Goal: Register for event/course

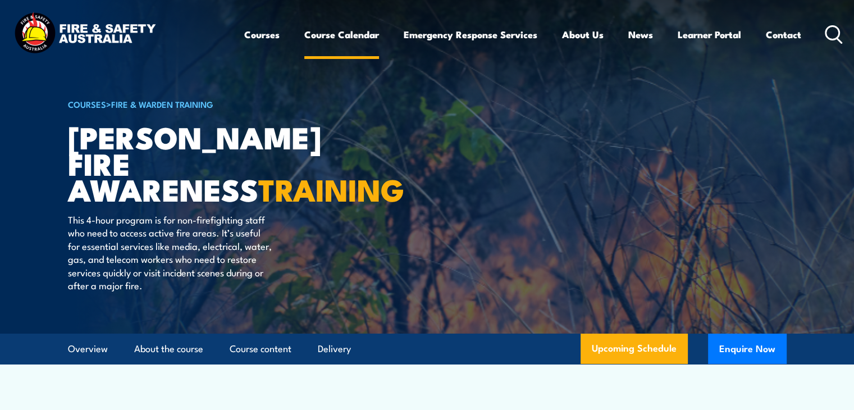
click at [339, 37] on link "Course Calendar" at bounding box center [341, 35] width 75 height 30
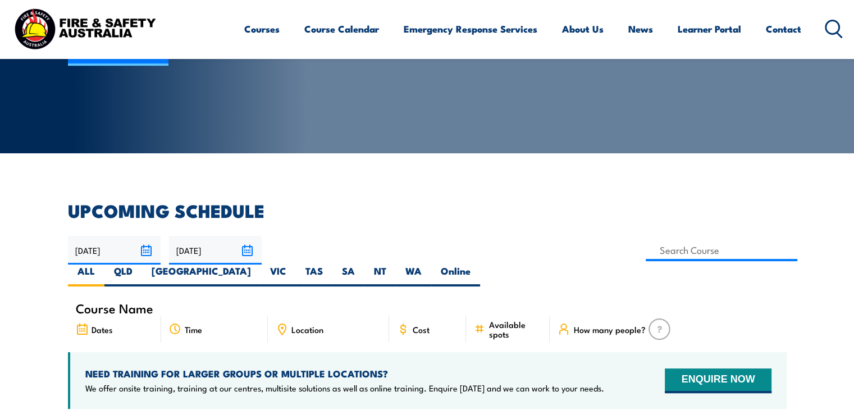
scroll to position [225, 0]
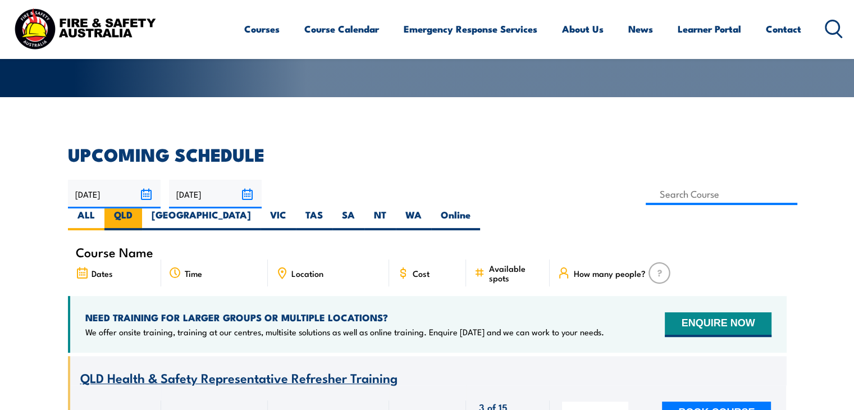
click at [142, 208] on label "QLD" at bounding box center [123, 219] width 38 height 22
click at [140, 208] on input "QLD" at bounding box center [136, 211] width 7 height 7
radio input "true"
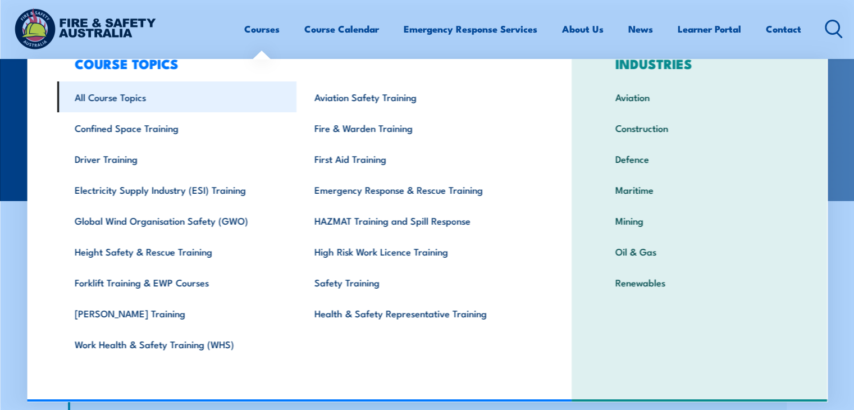
scroll to position [146, 0]
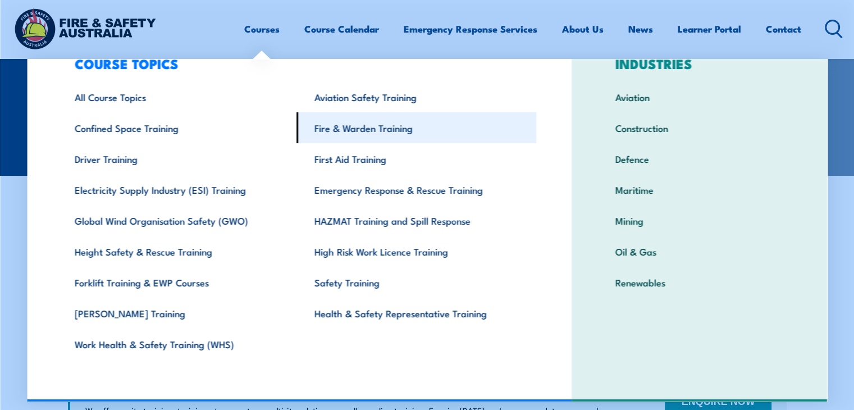
click at [366, 128] on link "Fire & Warden Training" at bounding box center [417, 127] width 240 height 31
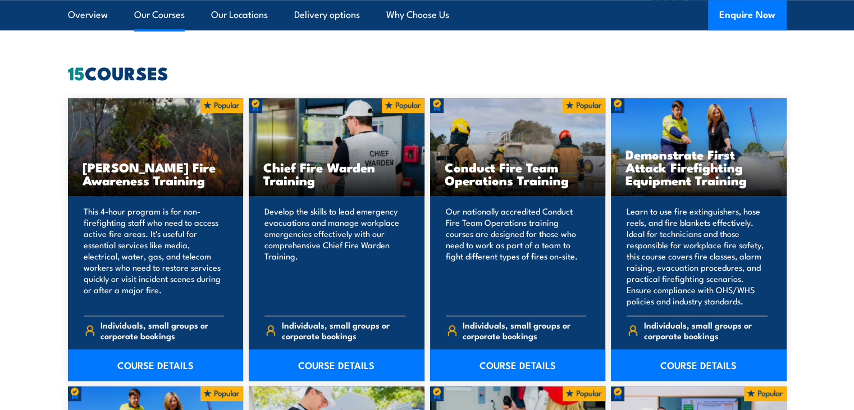
scroll to position [842, 0]
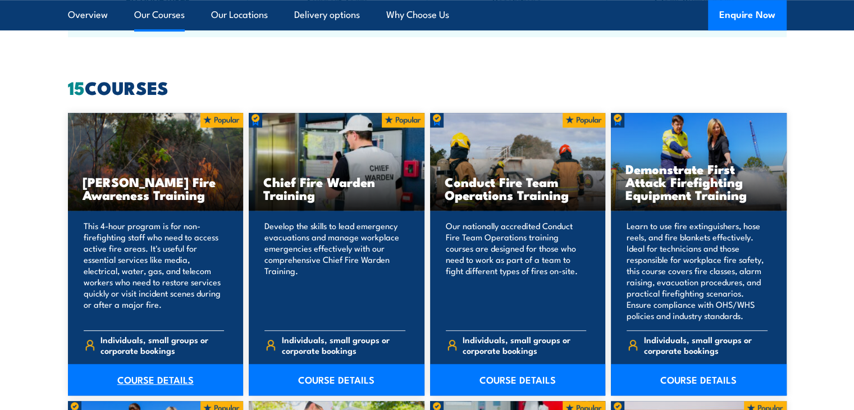
click at [150, 386] on link "COURSE DETAILS" at bounding box center [156, 379] width 176 height 31
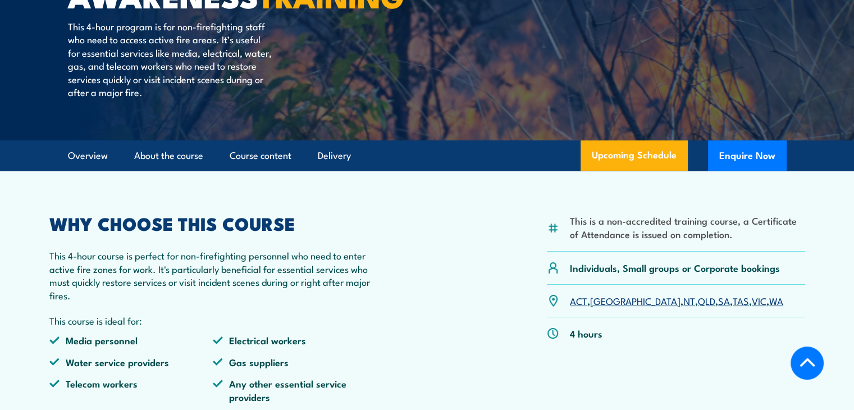
scroll to position [225, 0]
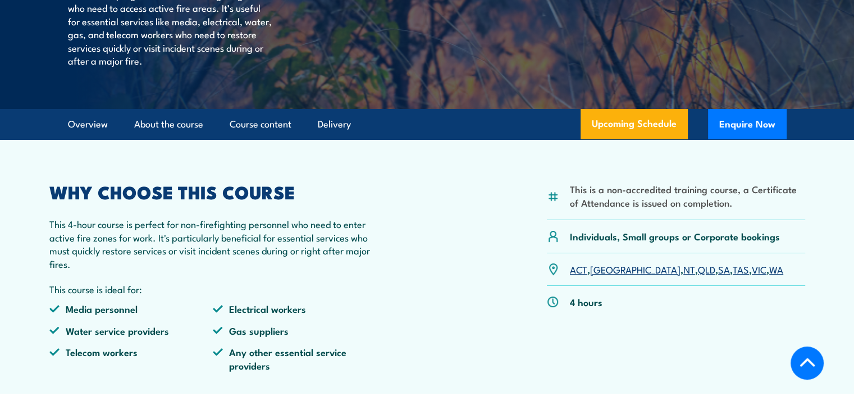
click at [698, 268] on link "QLD" at bounding box center [706, 268] width 17 height 13
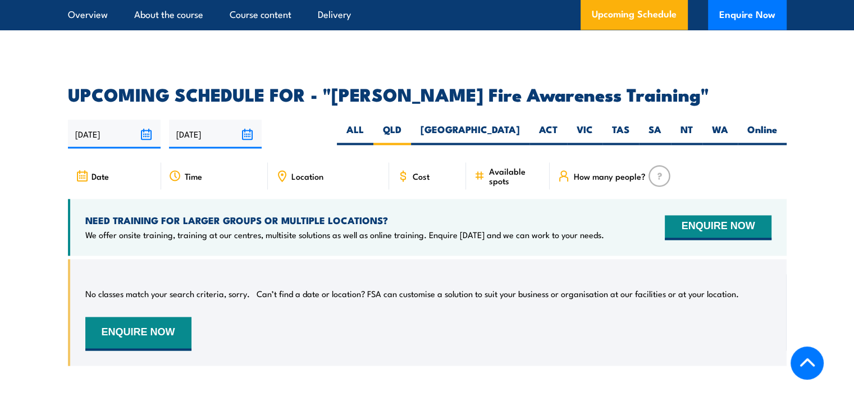
scroll to position [1682, 0]
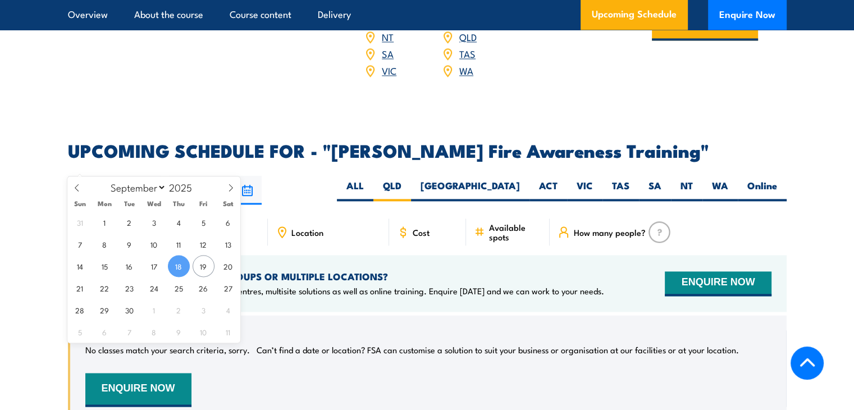
click at [103, 176] on input "[DATE]" at bounding box center [114, 190] width 93 height 29
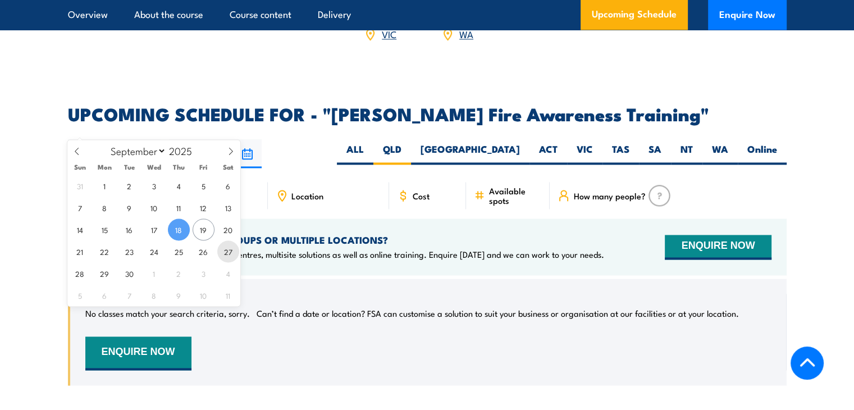
scroll to position [1738, 0]
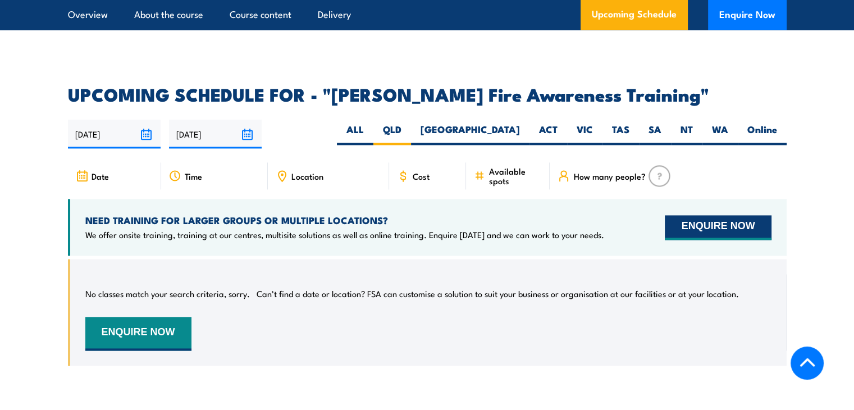
click at [717, 215] on button "ENQUIRE NOW" at bounding box center [718, 227] width 106 height 25
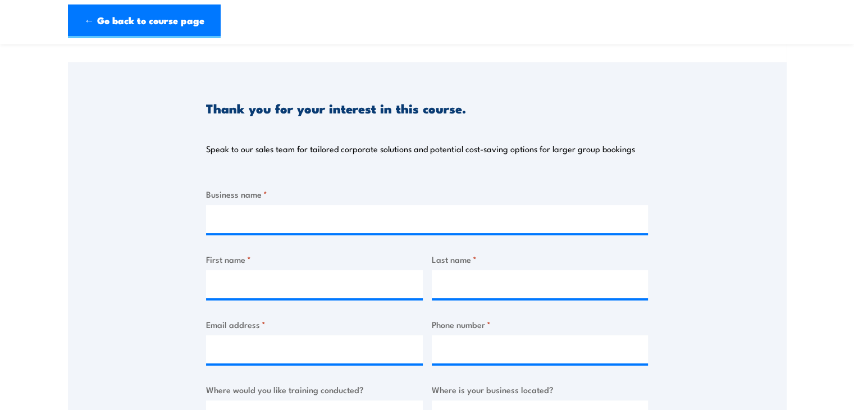
scroll to position [112, 0]
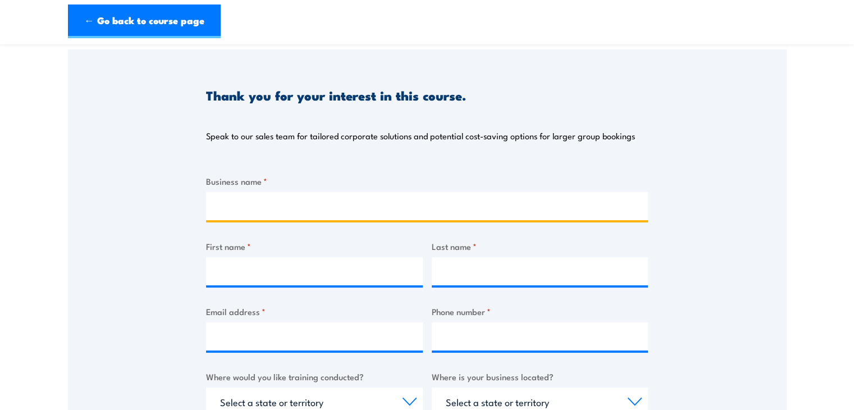
click at [267, 214] on input "Business name *" at bounding box center [427, 206] width 442 height 28
type input "Nine News QLD"
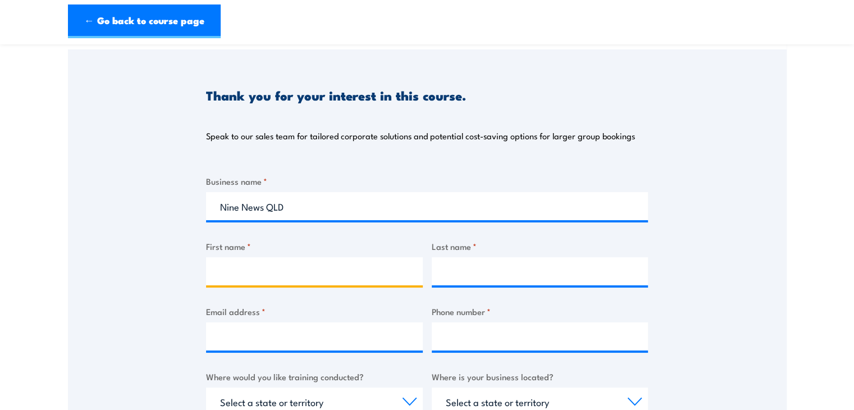
click at [300, 275] on input "First name *" at bounding box center [314, 271] width 217 height 28
type input "Carlo"
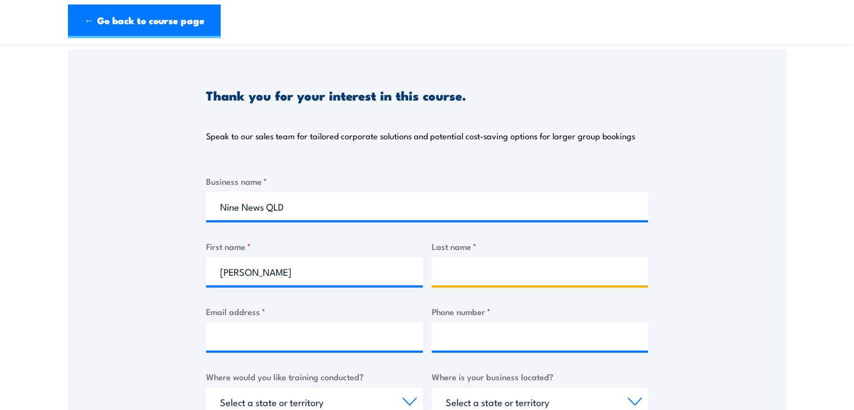
type input "Emilii"
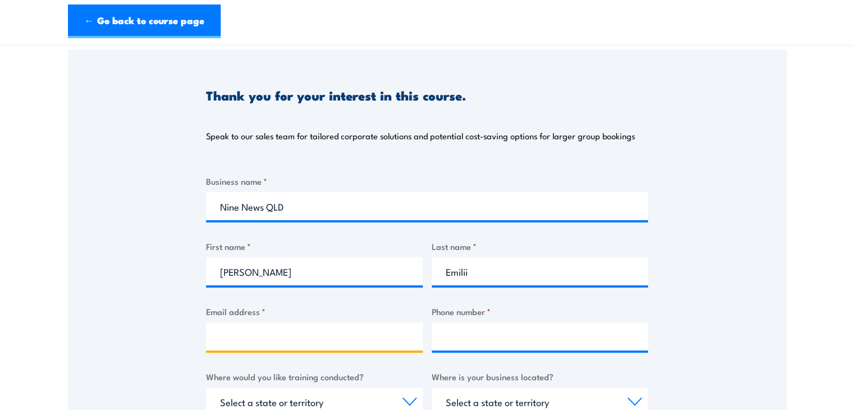
type input "cemilii@nine.com.au"
select select "QLD"
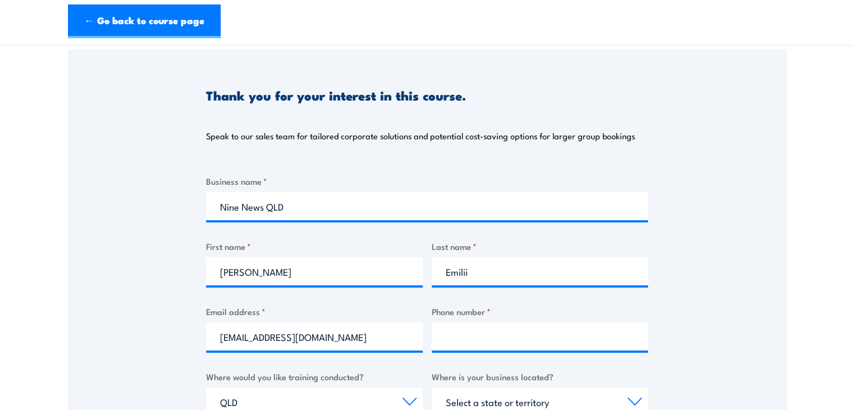
select select "QLD"
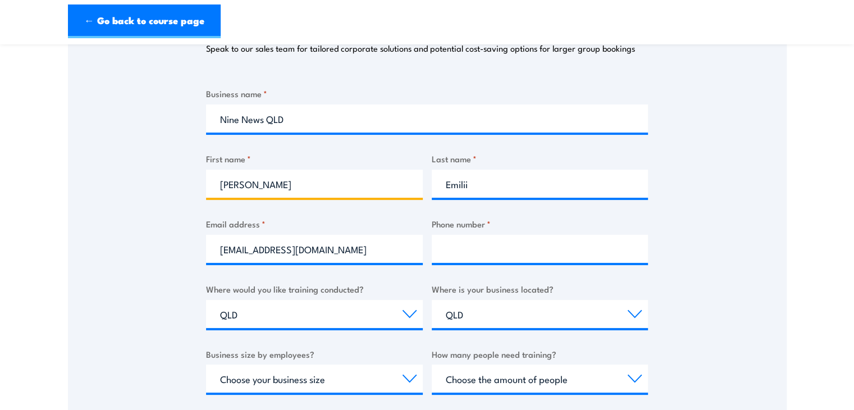
scroll to position [225, 0]
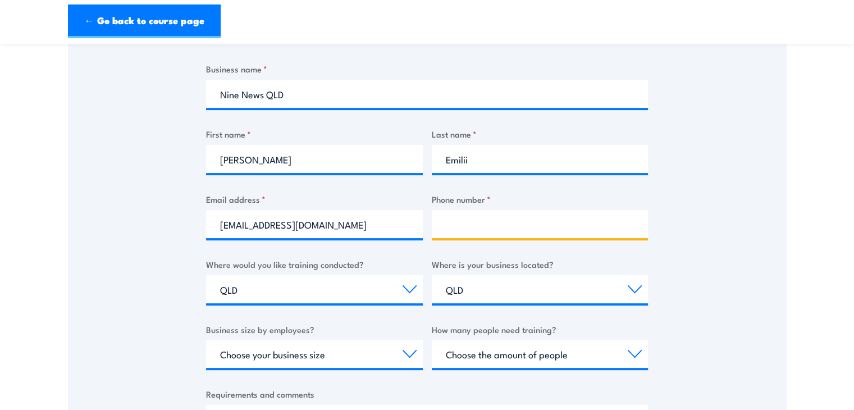
click at [501, 230] on input "Phone number *" at bounding box center [540, 224] width 217 height 28
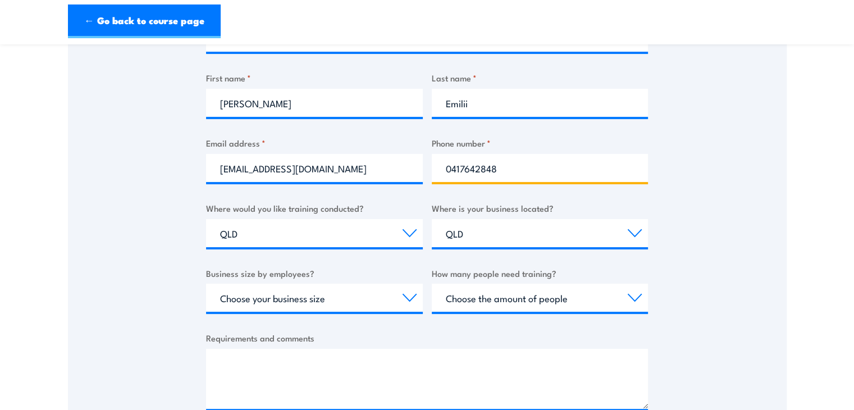
type input "0417642848"
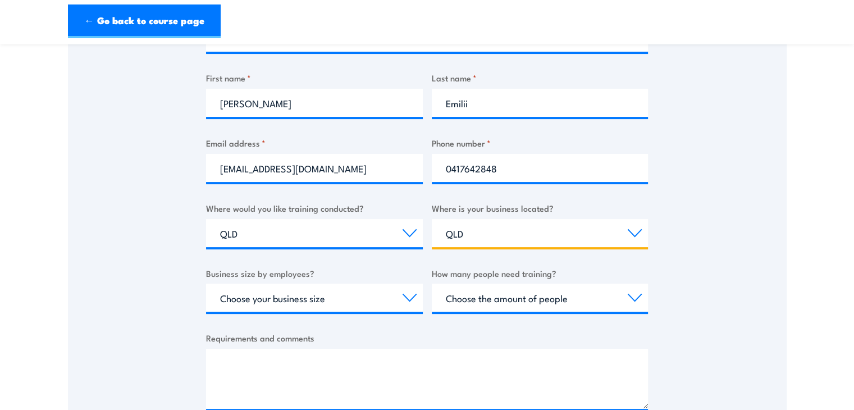
click at [486, 236] on select "Select a state or territory QLD NSW VIC SA ACT WA TAS NT" at bounding box center [540, 233] width 217 height 28
click at [432, 219] on select "Select a state or territory QLD NSW VIC SA ACT WA TAS NT" at bounding box center [540, 233] width 217 height 28
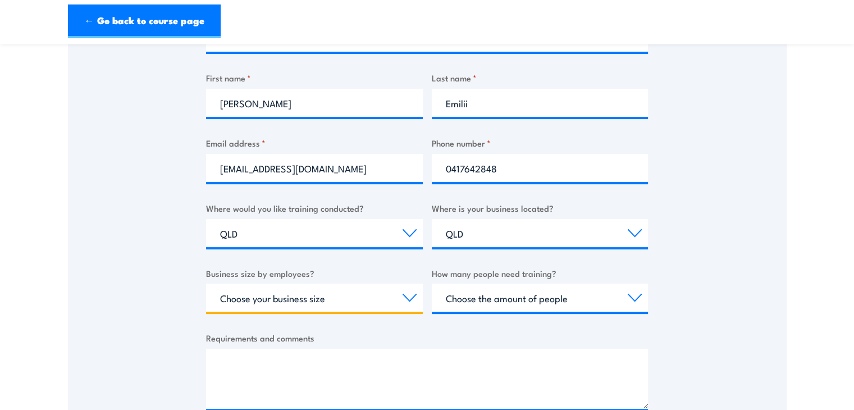
click at [406, 298] on select "Choose your business size 1 to 19 20 to 199 200+" at bounding box center [314, 298] width 217 height 28
click at [206, 284] on select "Choose your business size 1 to 19 20 to 199 200+" at bounding box center [314, 298] width 217 height 28
click at [408, 300] on select "Choose your business size 1 to 19 20 to 199 200+" at bounding box center [314, 298] width 217 height 28
select select "200+"
click at [206, 284] on select "Choose your business size 1 to 19 20 to 199 200+" at bounding box center [314, 298] width 217 height 28
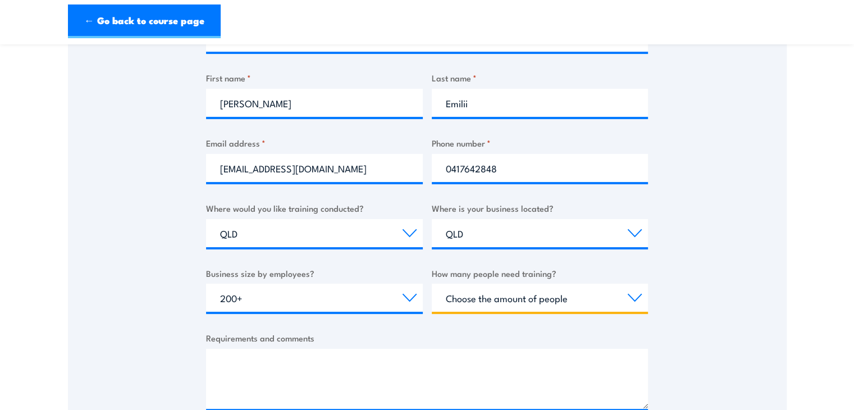
click at [632, 299] on select "Choose the amount of people 1 to 4 5 to 19 20+" at bounding box center [540, 298] width 217 height 28
select select "20+"
click at [432, 284] on select "Choose the amount of people 1 to 4 5 to 19 20+" at bounding box center [540, 298] width 217 height 28
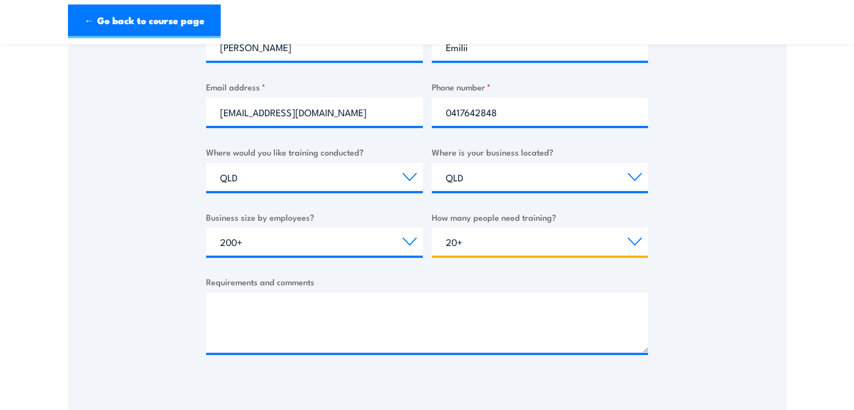
scroll to position [393, 0]
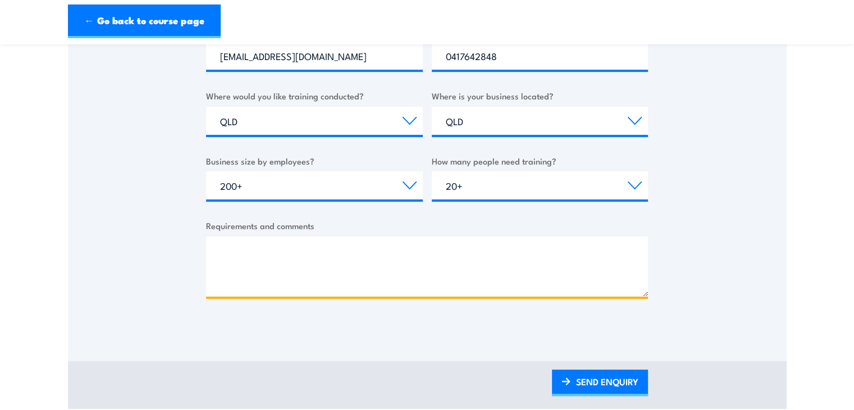
click at [272, 255] on textarea "Requirements and comments" at bounding box center [427, 266] width 442 height 60
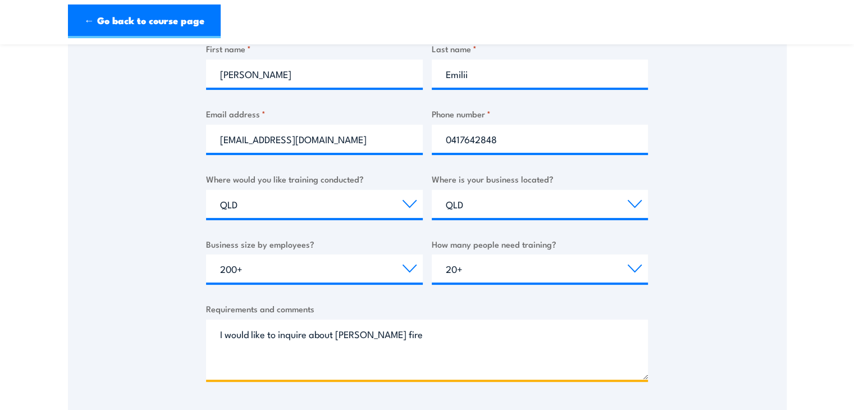
scroll to position [337, 0]
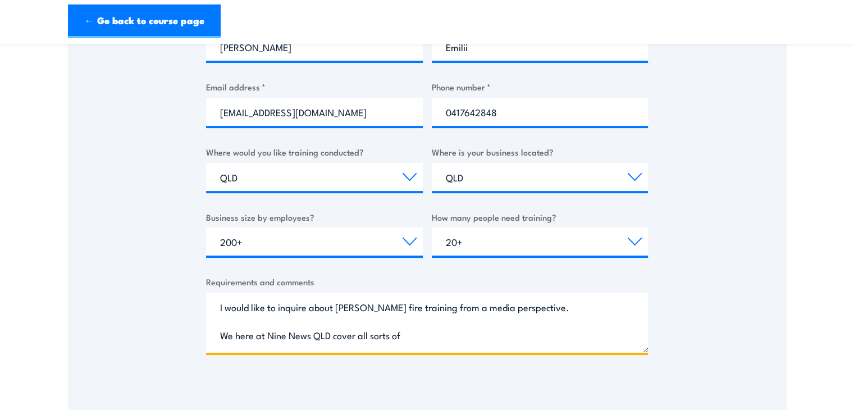
click at [252, 337] on textarea "I would like to inquire about bush fire training from a media perspective. We h…" at bounding box center [427, 323] width 442 height 60
click at [553, 335] on textarea "I would like to inquire about bush fire training from a media perspective. Our …" at bounding box center [427, 323] width 442 height 60
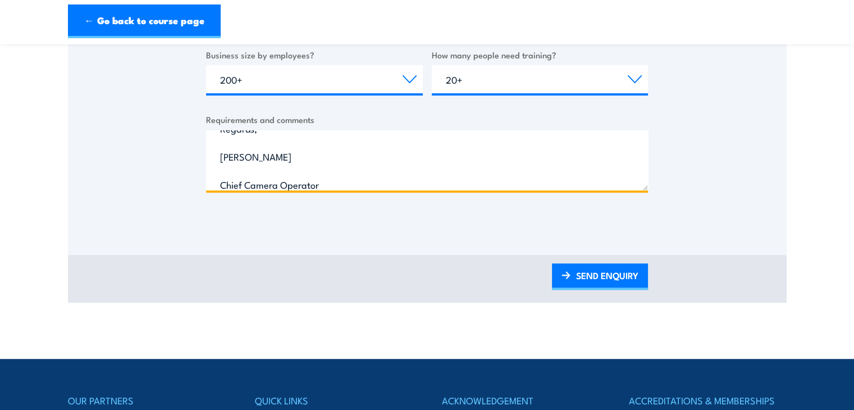
scroll to position [505, 0]
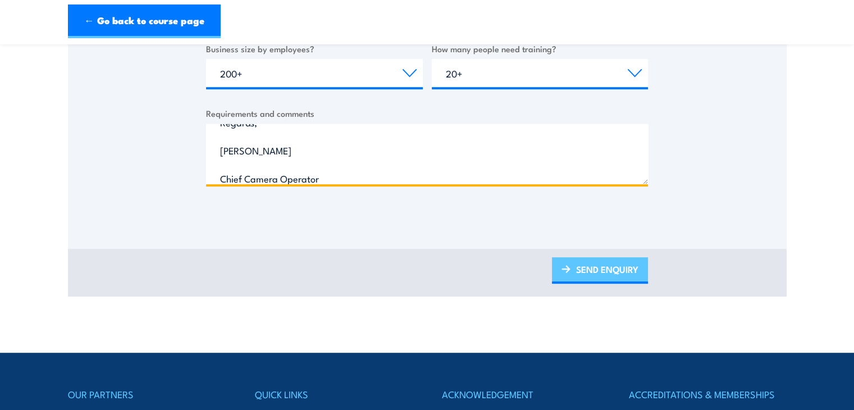
type textarea "I would like to inquire about bush fire training from a media perspective. Our …"
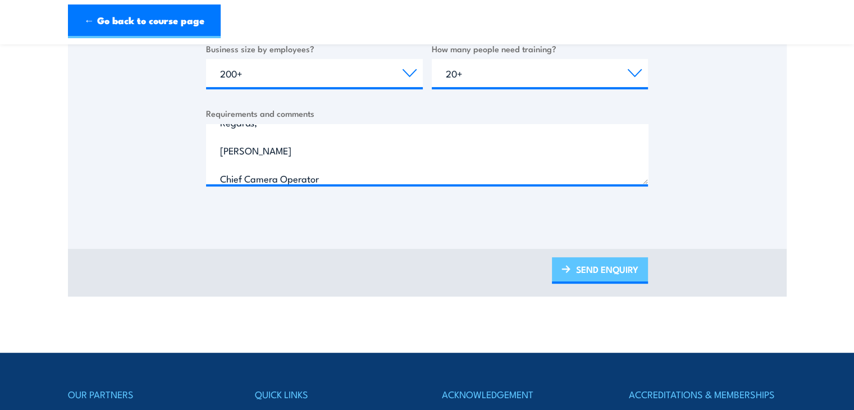
click at [620, 269] on link "SEND ENQUIRY" at bounding box center [600, 270] width 96 height 26
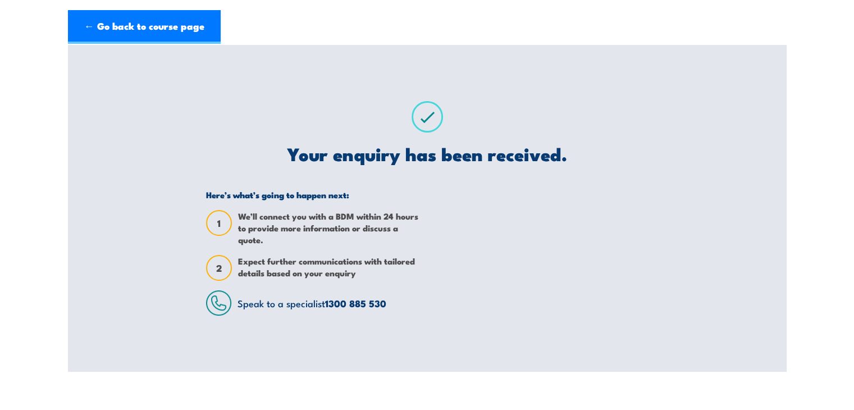
scroll to position [0, 0]
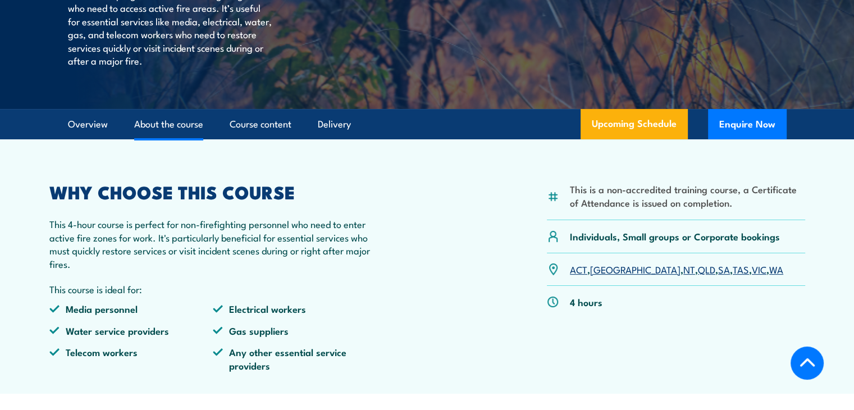
click at [163, 126] on link "About the course" at bounding box center [168, 125] width 69 height 30
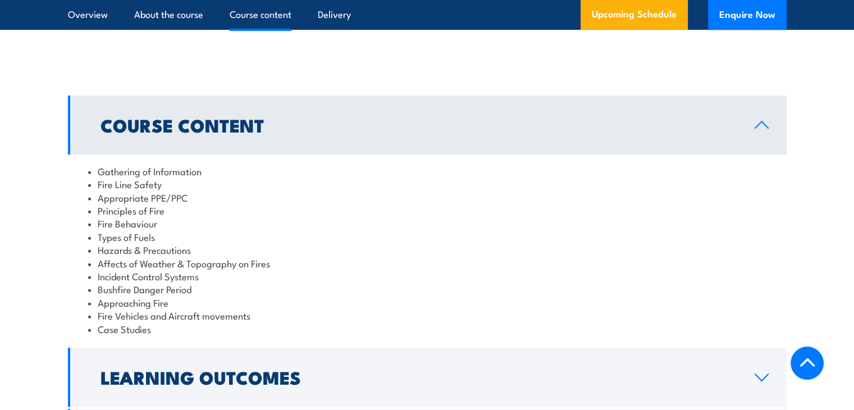
scroll to position [878, 0]
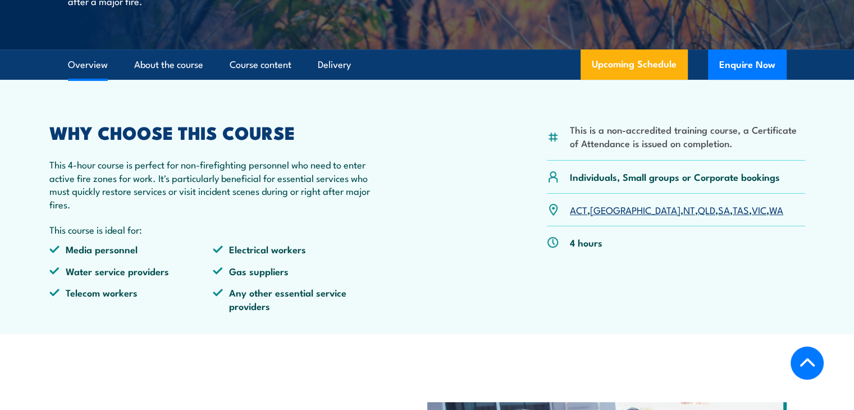
scroll to position [283, 0]
